Goal: Transaction & Acquisition: Purchase product/service

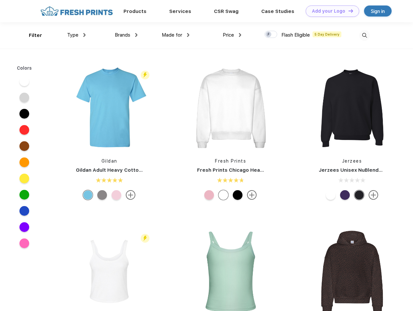
scroll to position [0, 0]
click at [330, 11] on link "Add your Logo Design Tool" at bounding box center [331, 11] width 53 height 11
click at [0, 0] on div "Design Tool" at bounding box center [0, 0] width 0 height 0
click at [347, 11] on link "Add your Logo Design Tool" at bounding box center [331, 11] width 53 height 11
click at [31, 35] on div "Filter" at bounding box center [35, 35] width 13 height 7
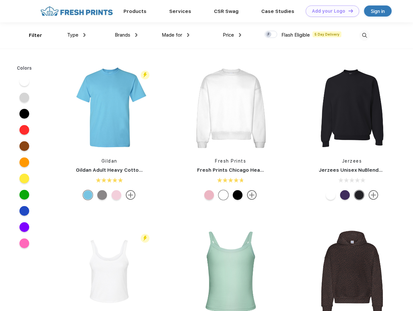
click at [76, 35] on span "Type" at bounding box center [72, 35] width 11 height 6
click at [126, 35] on span "Brands" at bounding box center [123, 35] width 16 height 6
click at [176, 35] on span "Made for" at bounding box center [172, 35] width 20 height 6
click at [232, 35] on span "Price" at bounding box center [227, 35] width 11 height 6
click at [271, 35] on div at bounding box center [270, 34] width 13 height 7
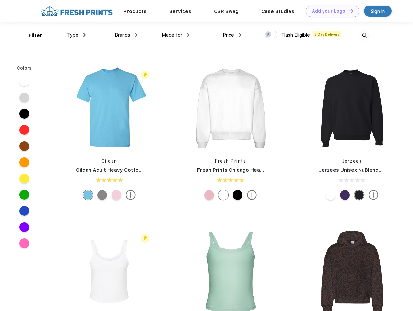
click at [268, 35] on input "checkbox" at bounding box center [266, 32] width 4 height 4
click at [364, 35] on img at bounding box center [364, 35] width 11 height 11
